Goal: Transaction & Acquisition: Purchase product/service

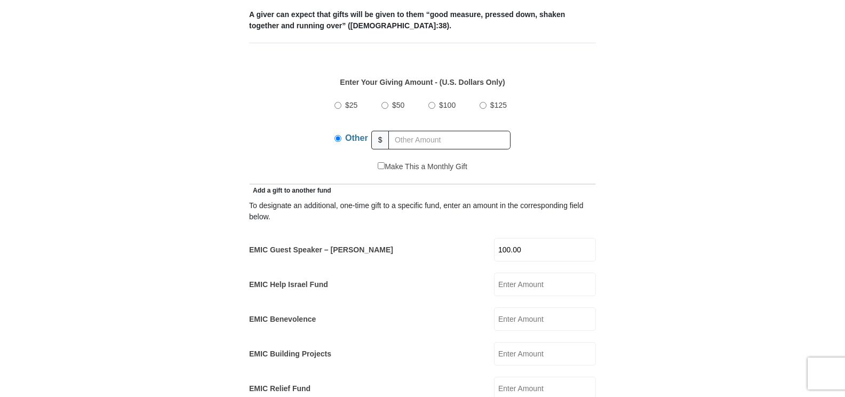
scroll to position [457, 0]
click at [528, 239] on input "100.00" at bounding box center [545, 250] width 102 height 23
type input "1"
click at [432, 102] on input "$100" at bounding box center [431, 105] width 7 height 7
radio input "true"
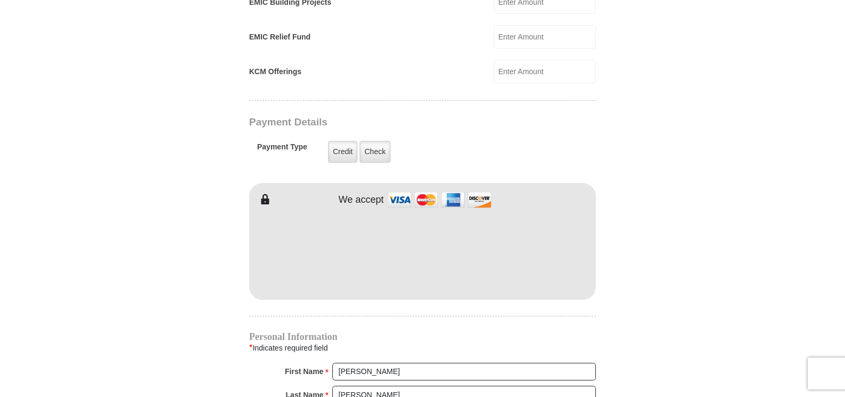
scroll to position [830, 0]
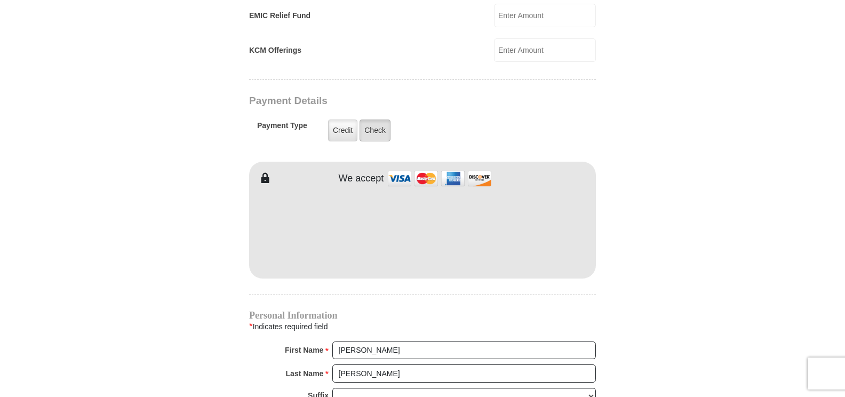
click at [375, 120] on label "Check" at bounding box center [375, 131] width 31 height 22
click at [0, 0] on input "Check" at bounding box center [0, 0] width 0 height 0
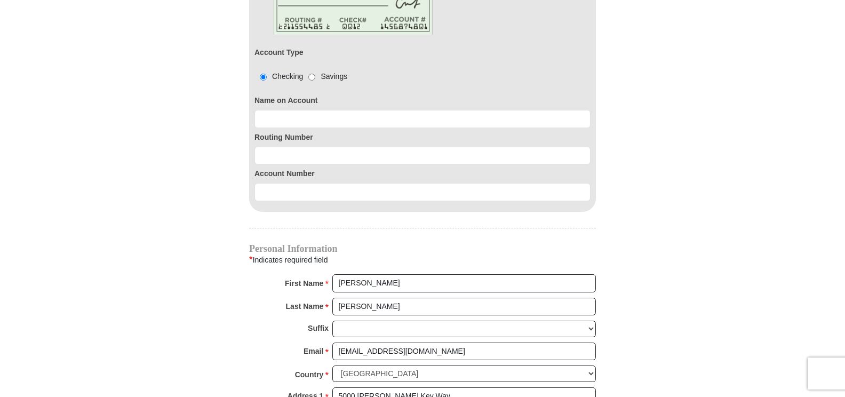
scroll to position [1044, 0]
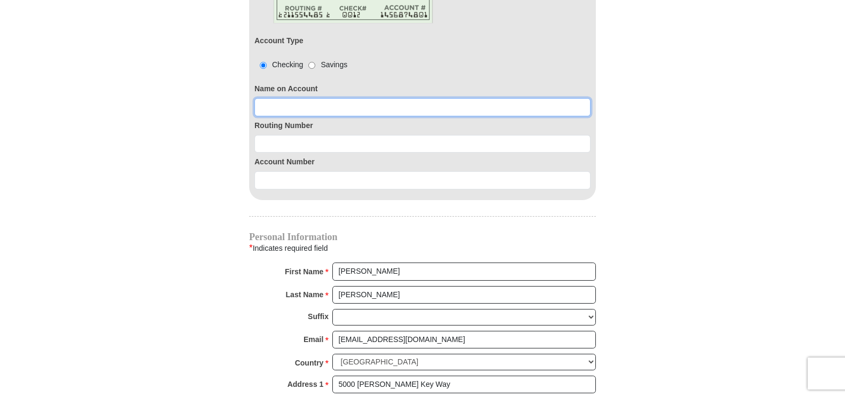
click at [265, 98] on input at bounding box center [423, 107] width 336 height 18
type input "[PERSON_NAME]"
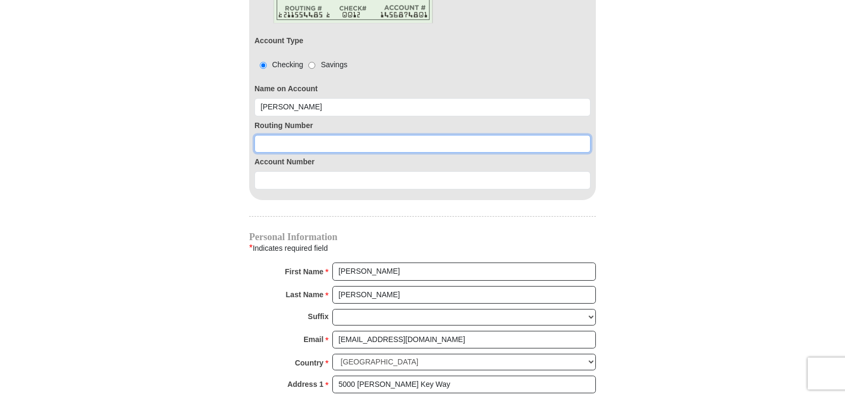
click at [259, 135] on input at bounding box center [423, 144] width 336 height 18
type input "063114030"
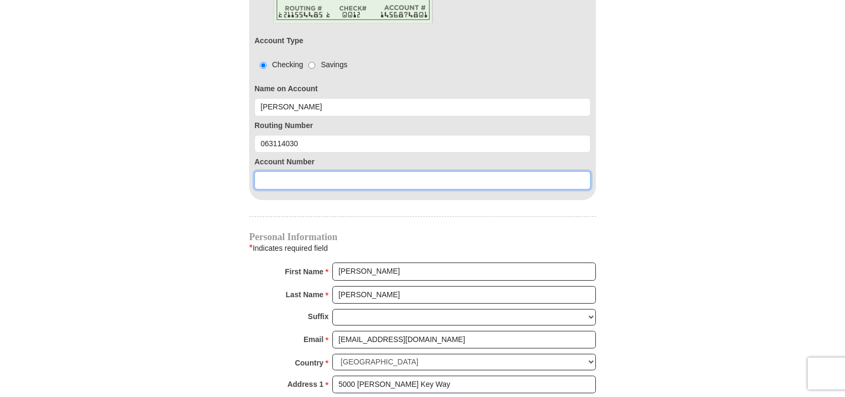
click at [258, 171] on input at bounding box center [423, 180] width 336 height 18
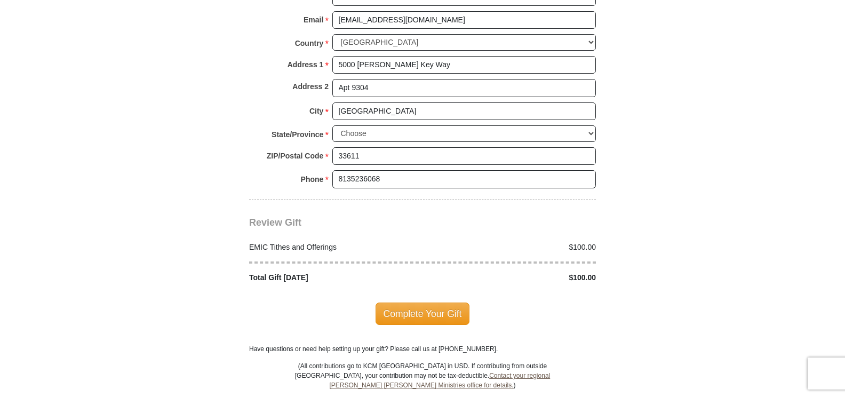
scroll to position [1364, 0]
type input "8010001594900"
click at [410, 302] on span "Complete Your Gift" at bounding box center [423, 313] width 94 height 22
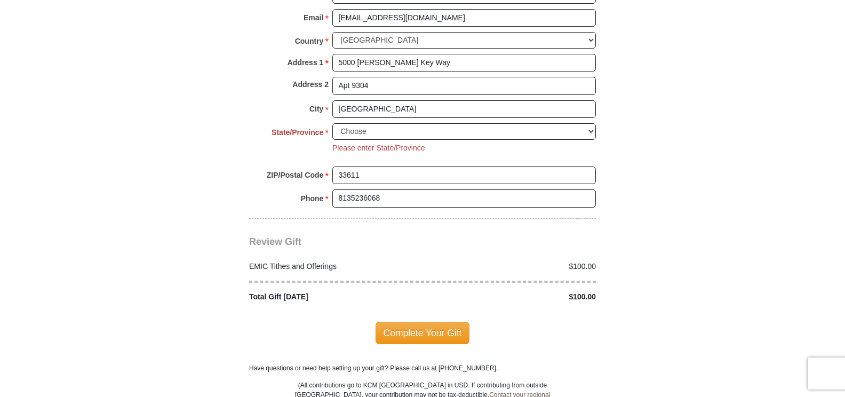
scroll to position [1306, 0]
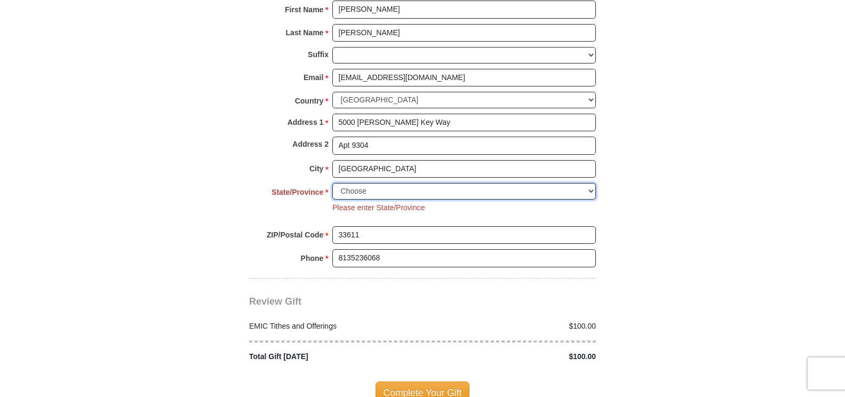
click at [591, 183] on select "Choose [US_STATE] [US_STATE] [US_STATE] [US_STATE] [US_STATE] Armed Forces Amer…" at bounding box center [464, 191] width 264 height 17
select select "FL"
click at [332, 183] on select "Choose [US_STATE] [US_STATE] [US_STATE] [US_STATE] [US_STATE] Armed Forces Amer…" at bounding box center [464, 191] width 264 height 17
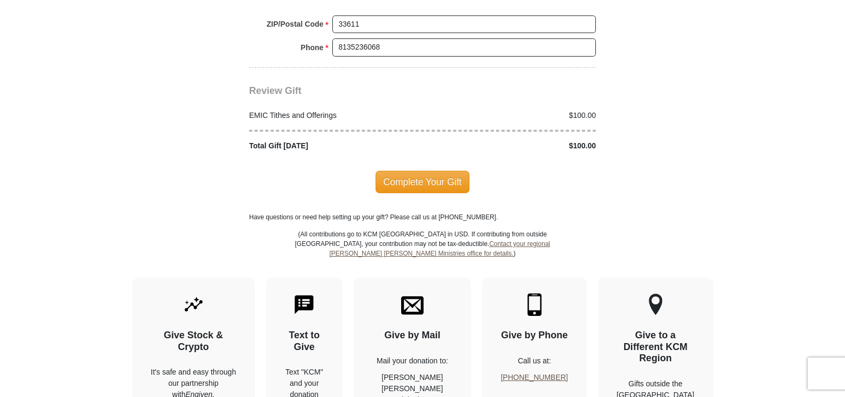
scroll to position [1519, 0]
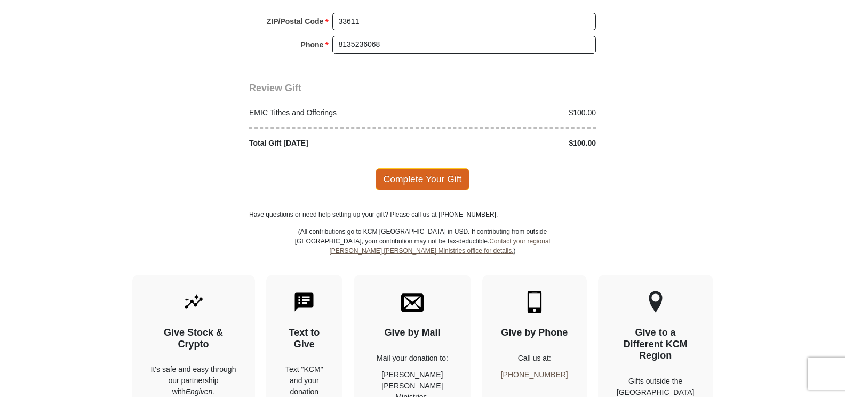
click at [415, 168] on span "Complete Your Gift" at bounding box center [423, 179] width 94 height 22
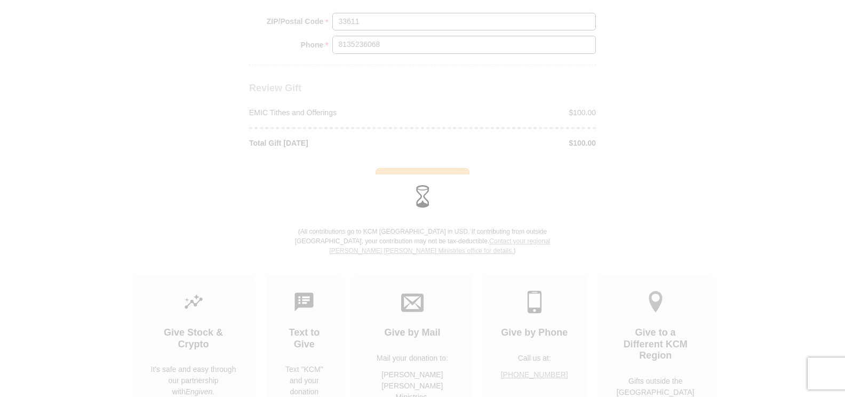
scroll to position [1498, 0]
